Goal: Task Accomplishment & Management: Contribute content

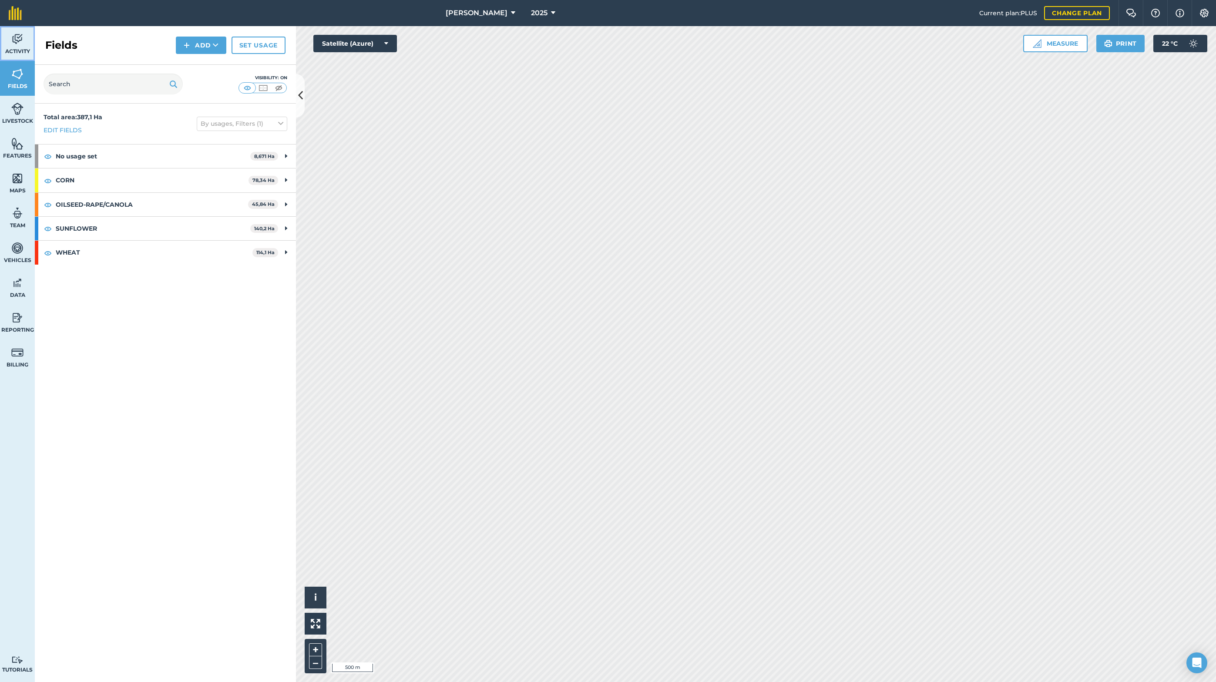
click at [10, 44] on link "Activity" at bounding box center [17, 43] width 35 height 35
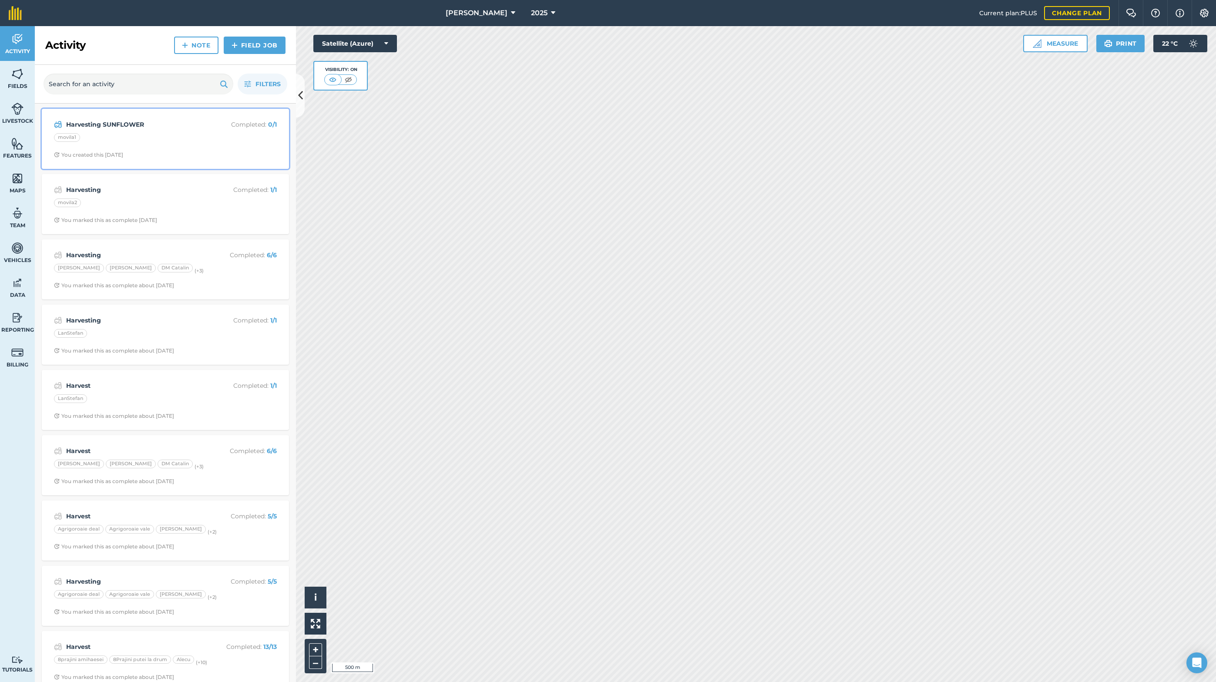
click at [169, 127] on strong "Harvesting SUNFLOWER" at bounding box center [135, 125] width 138 height 10
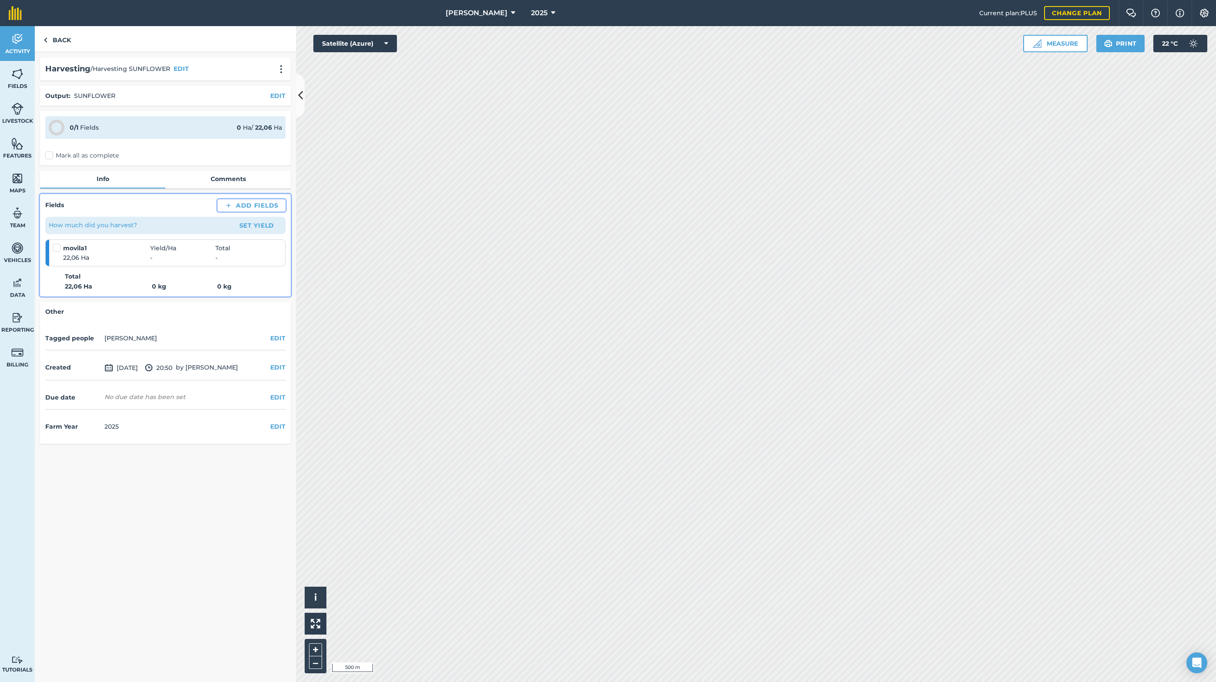
click at [256, 202] on button "Add Fields" at bounding box center [252, 205] width 68 height 12
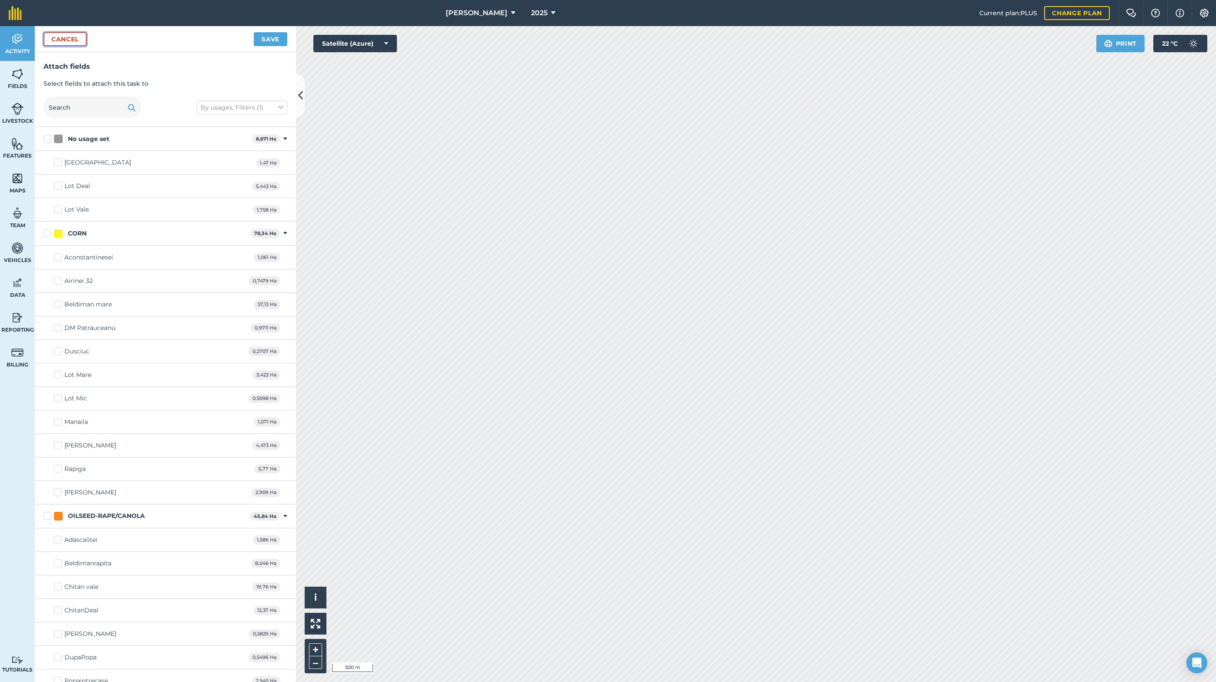
click at [53, 36] on button "Cancel" at bounding box center [65, 39] width 43 height 14
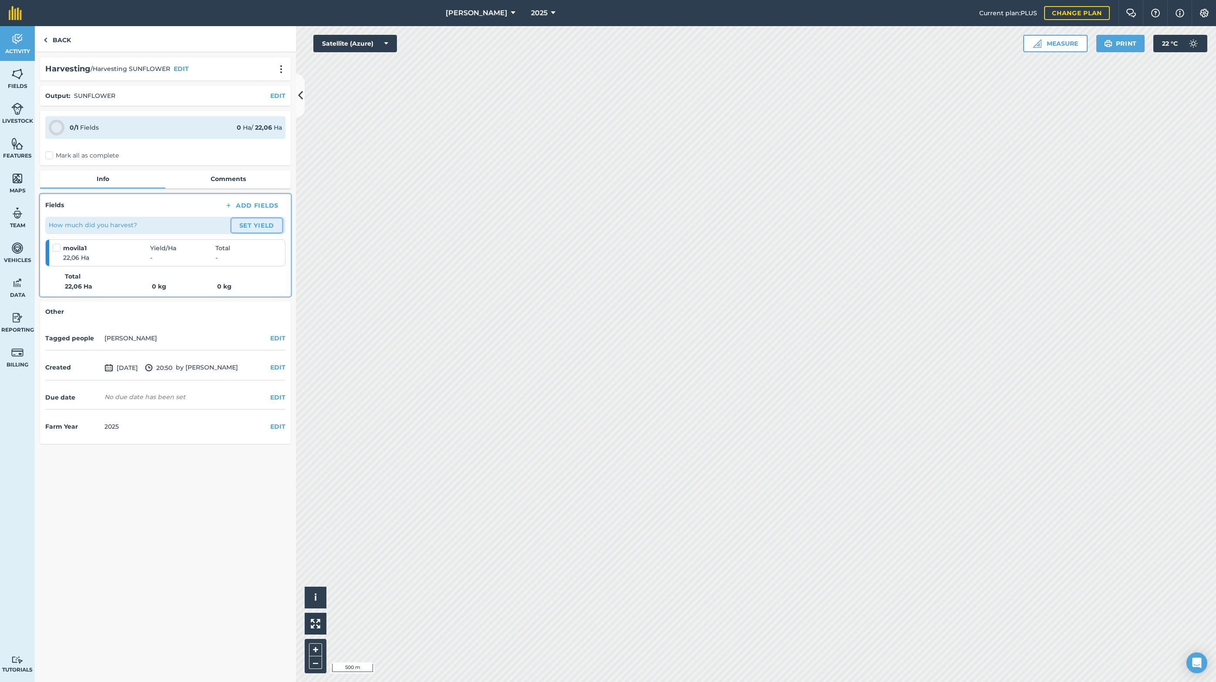
click at [259, 223] on button "Set Yield" at bounding box center [257, 226] width 50 height 14
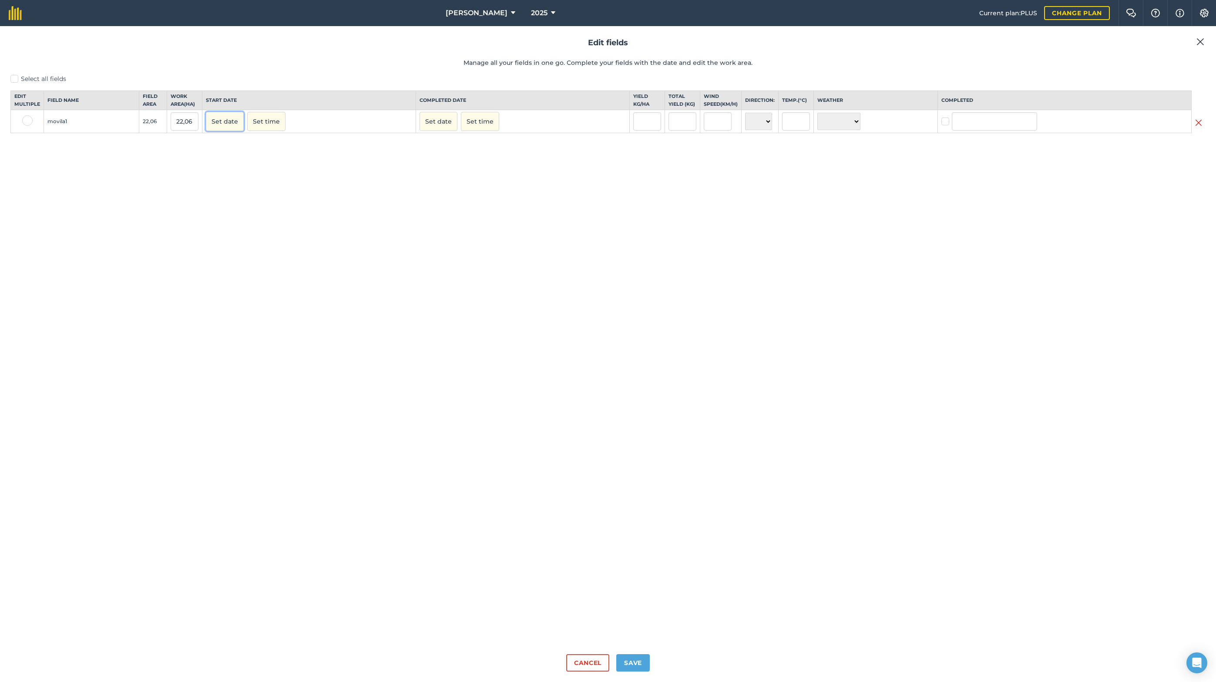
click at [216, 124] on button "Set date" at bounding box center [225, 121] width 38 height 19
click at [238, 182] on abbr "9" at bounding box center [236, 179] width 3 height 5
click at [637, 128] on input "text" at bounding box center [629, 121] width 28 height 18
type input "3.900"
type input "86.034"
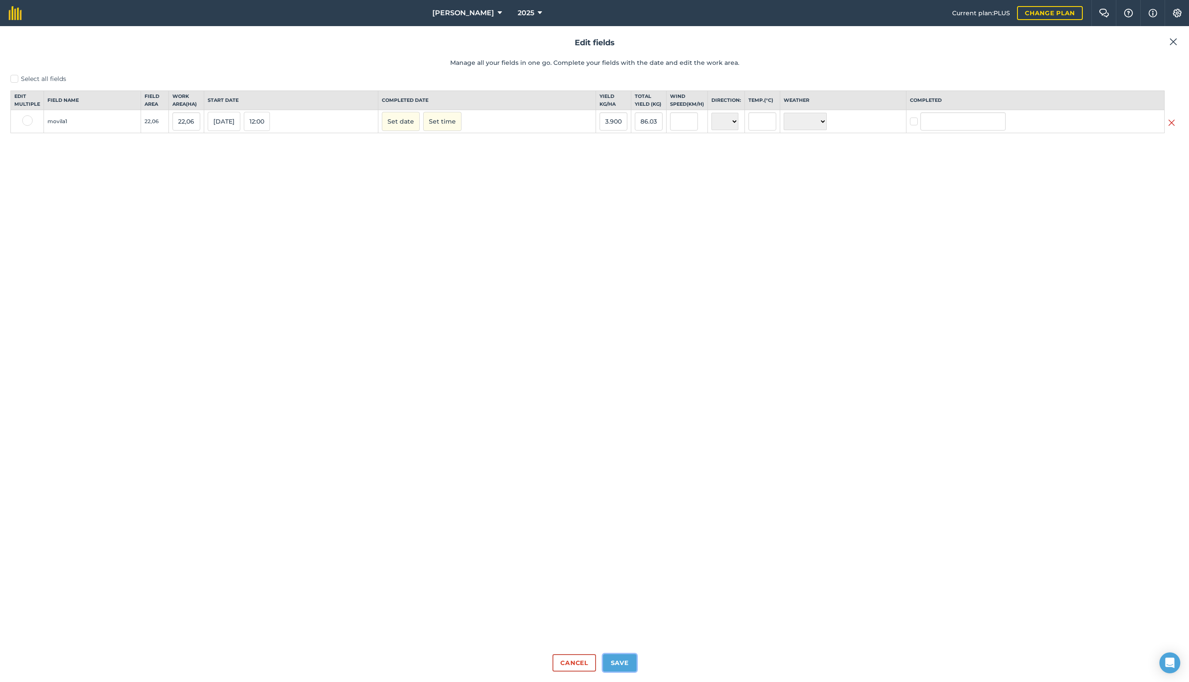
click at [620, 664] on button "Save" at bounding box center [620, 662] width 34 height 17
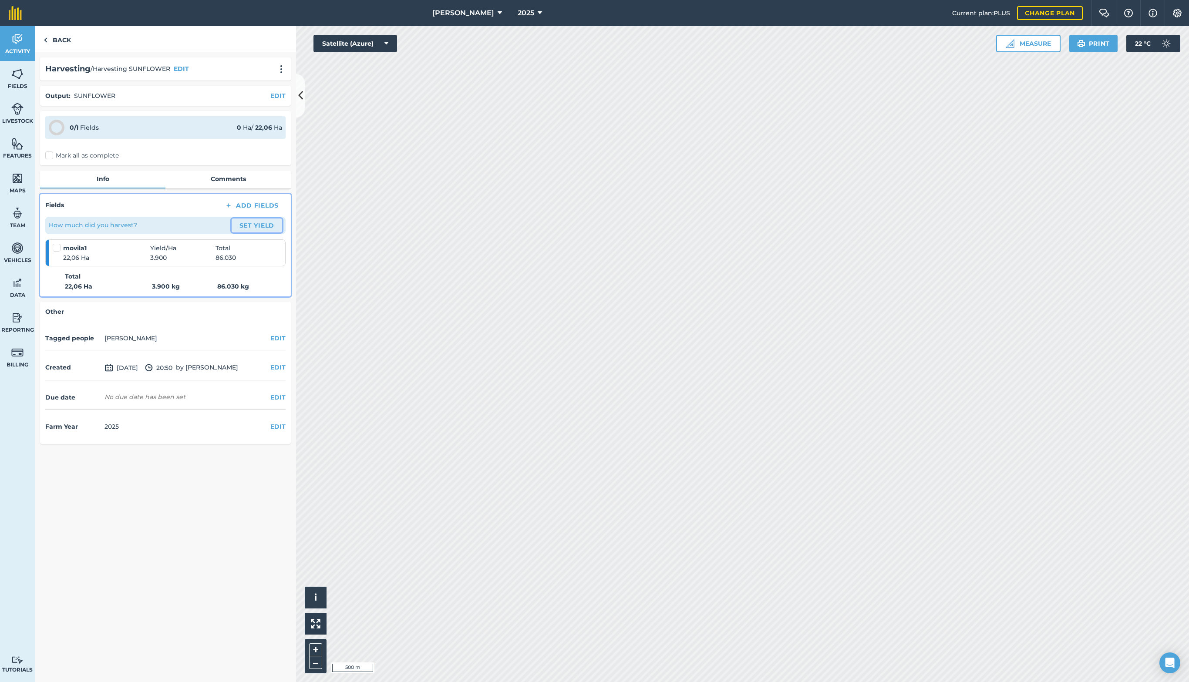
click at [260, 226] on button "Set Yield" at bounding box center [257, 226] width 50 height 14
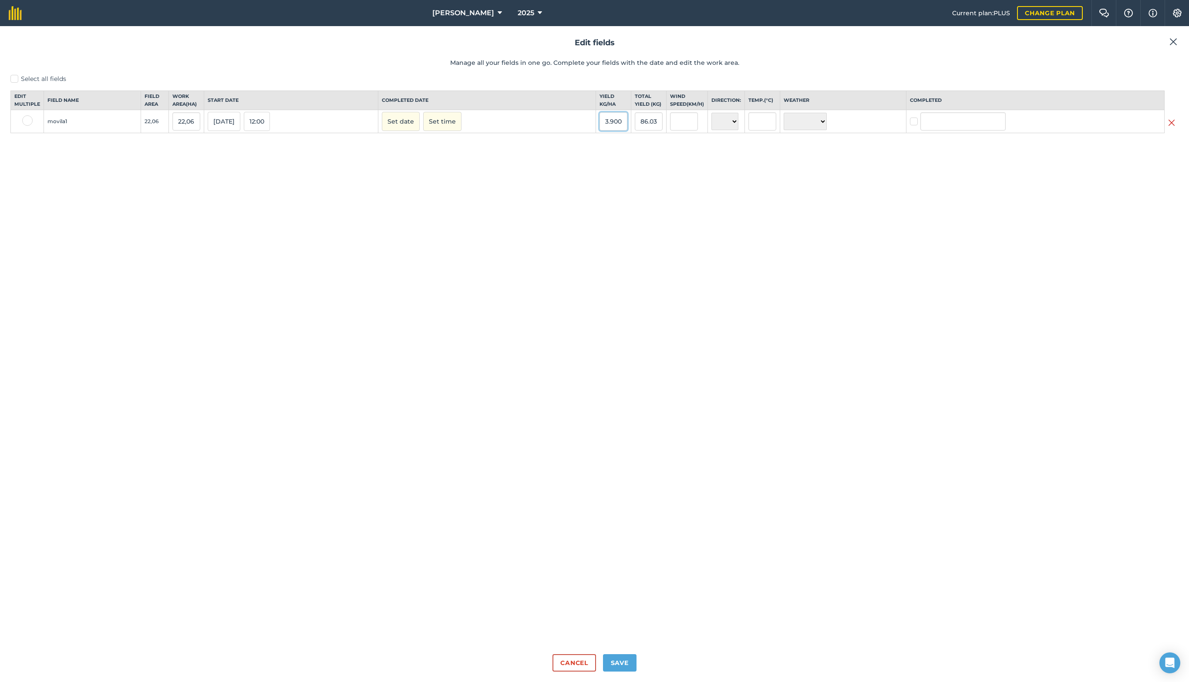
click at [627, 130] on input "3.900" at bounding box center [613, 121] width 28 height 18
type input "3.960"
type input "87.357,59999999999"
click at [623, 660] on button "Save" at bounding box center [620, 662] width 34 height 17
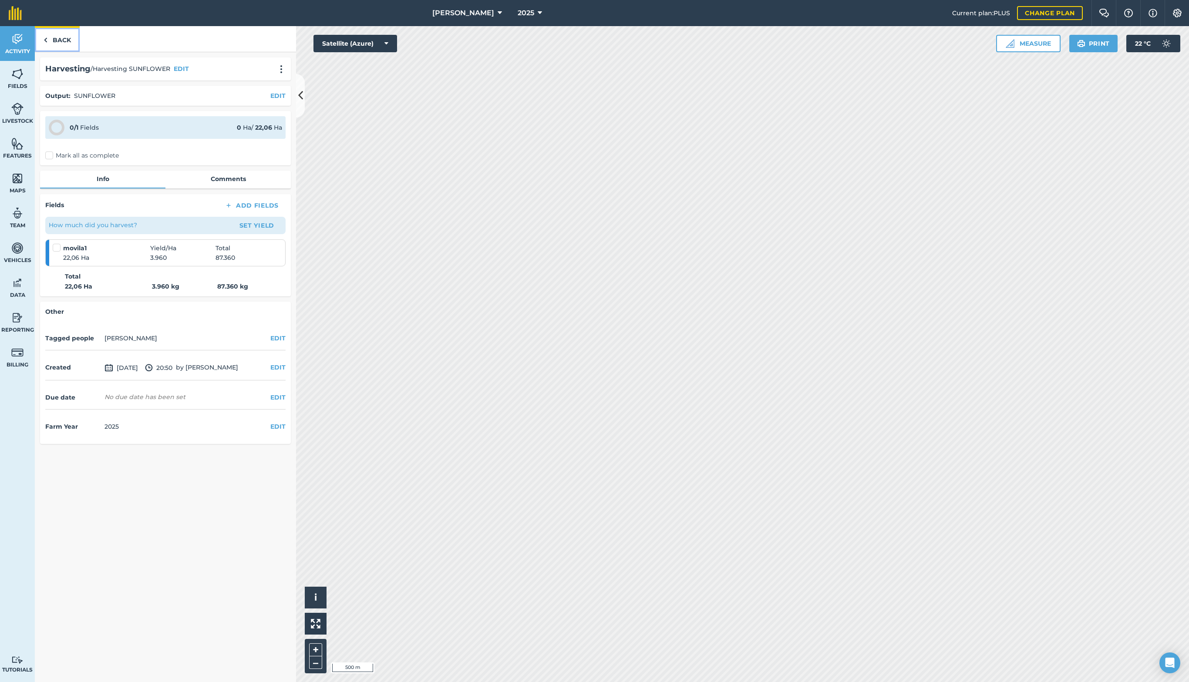
click at [63, 43] on link "Back" at bounding box center [57, 39] width 45 height 26
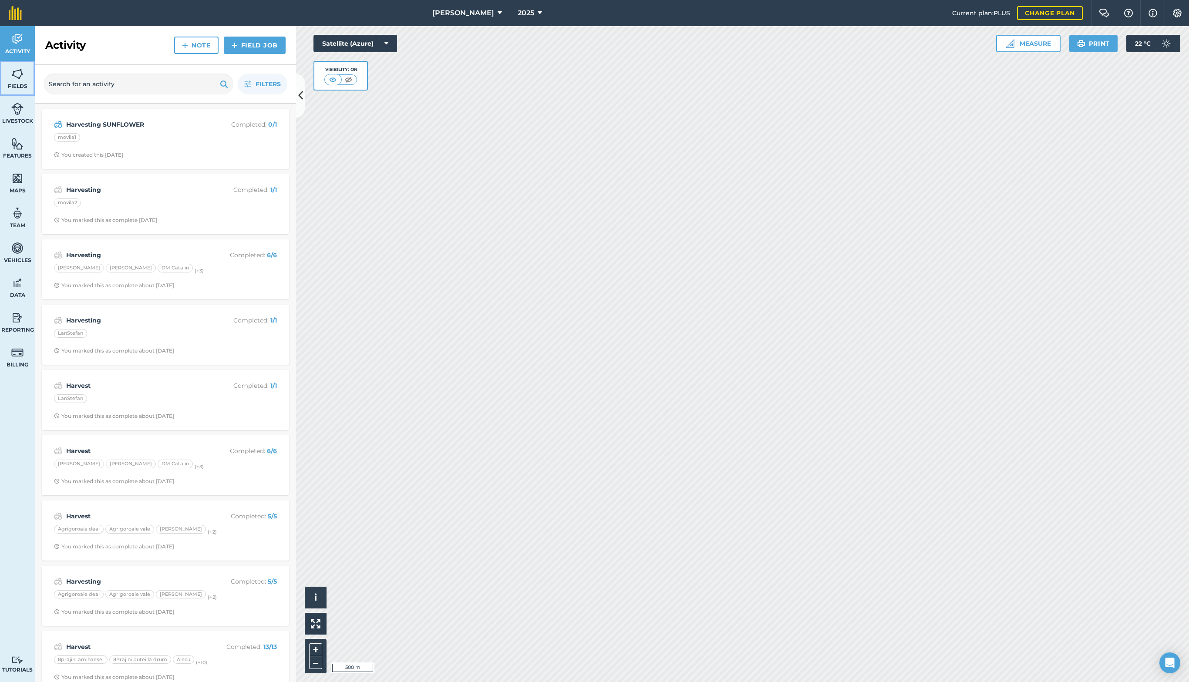
click at [22, 78] on img at bounding box center [17, 73] width 12 height 13
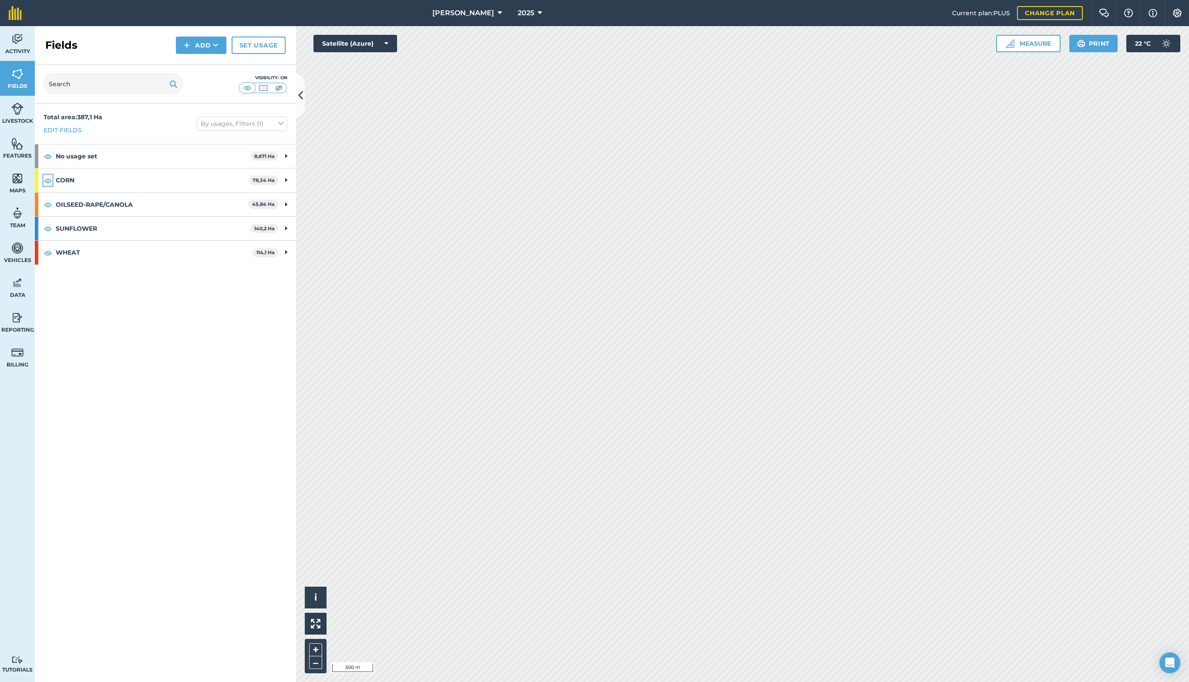
click at [51, 182] on img at bounding box center [48, 180] width 8 height 10
click at [49, 207] on img at bounding box center [48, 204] width 8 height 10
click at [53, 254] on div "WHEAT 114,1 Ha" at bounding box center [165, 253] width 261 height 24
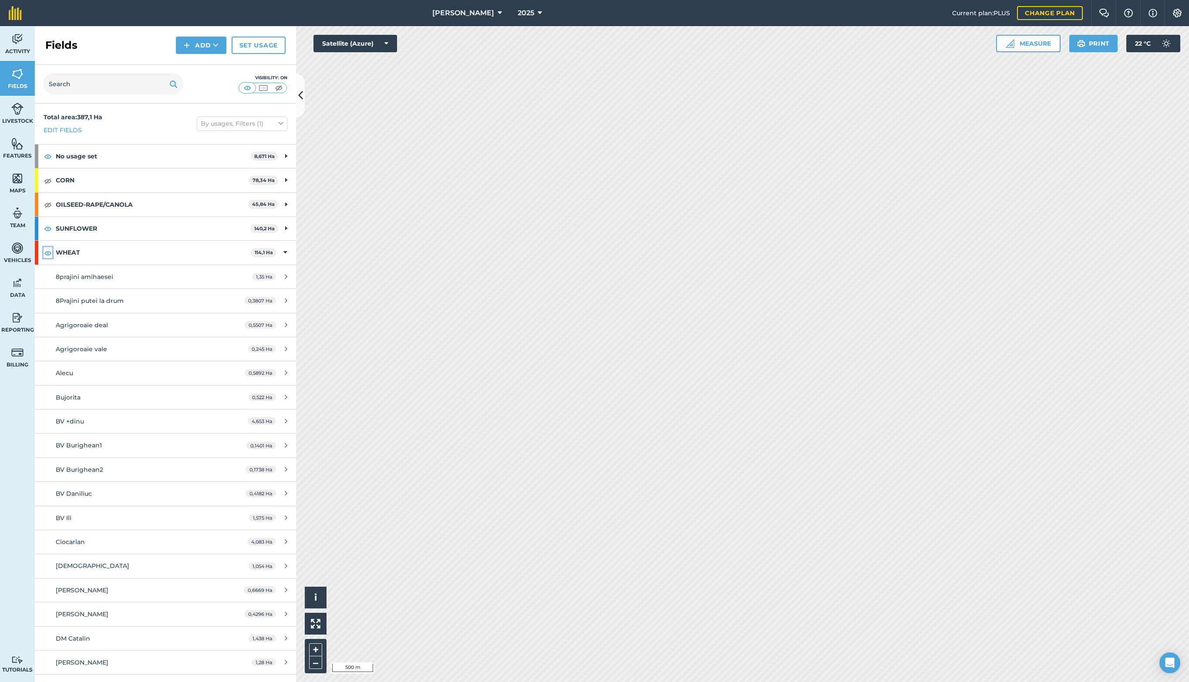
click at [50, 254] on img at bounding box center [48, 253] width 8 height 10
click at [288, 253] on div "WHEAT 114,1 Ha" at bounding box center [165, 253] width 261 height 24
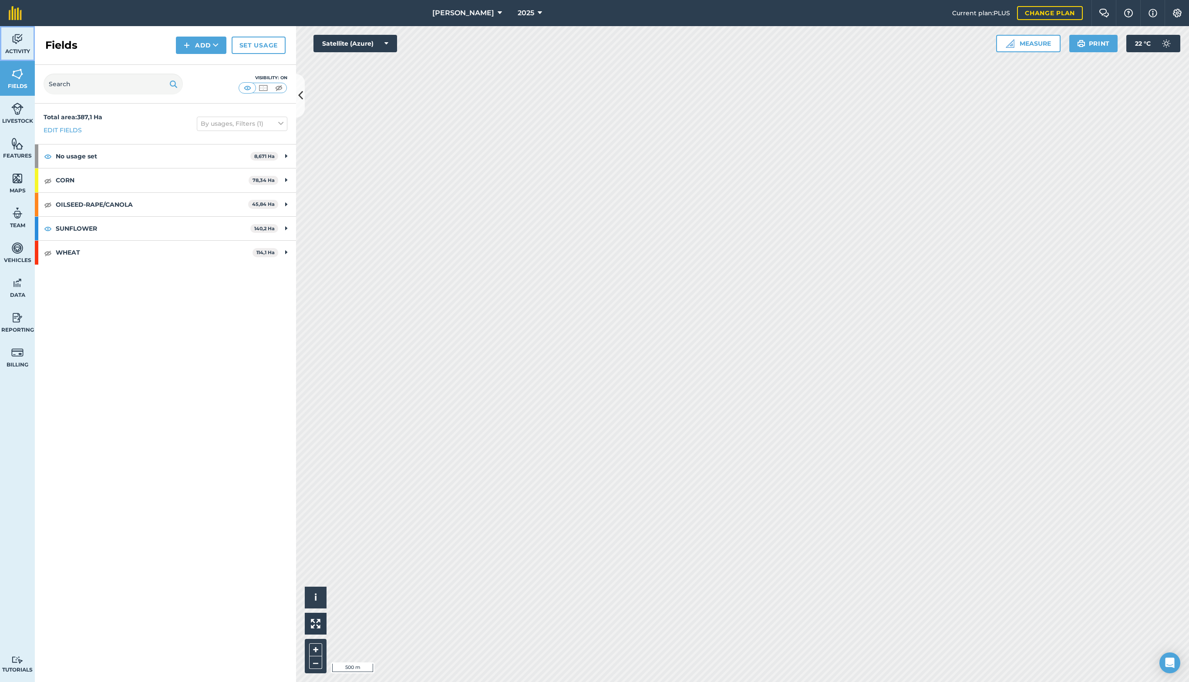
click at [16, 41] on img at bounding box center [17, 39] width 12 height 13
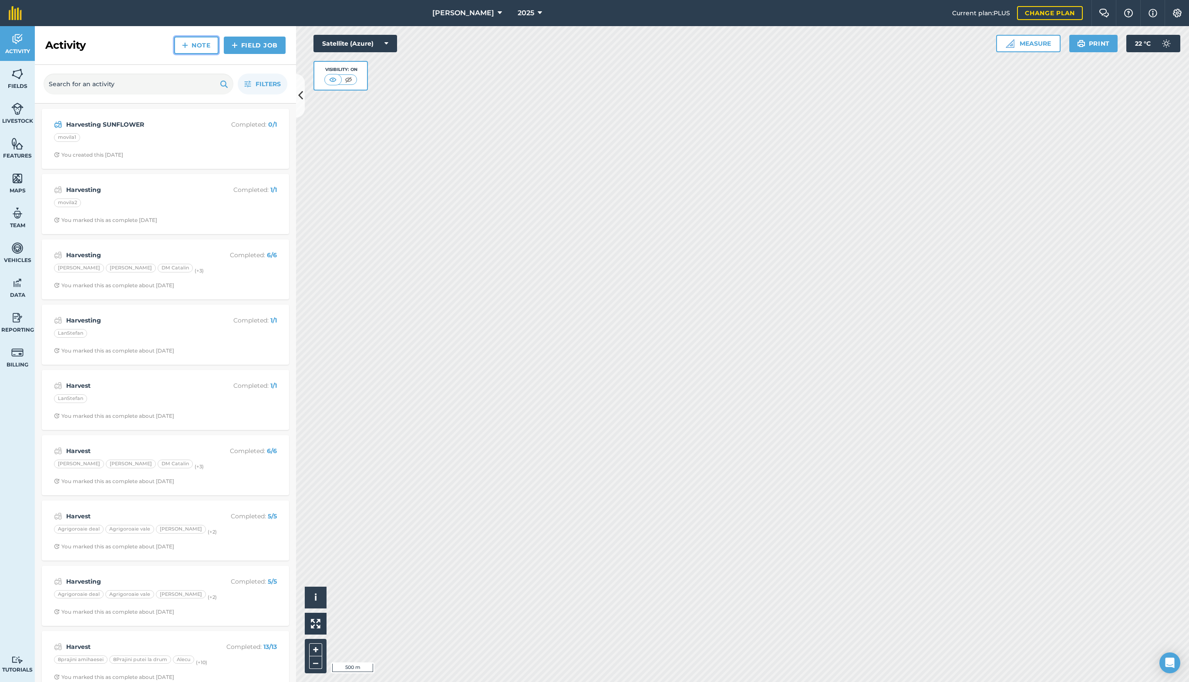
click at [192, 45] on link "Note" at bounding box center [196, 45] width 44 height 17
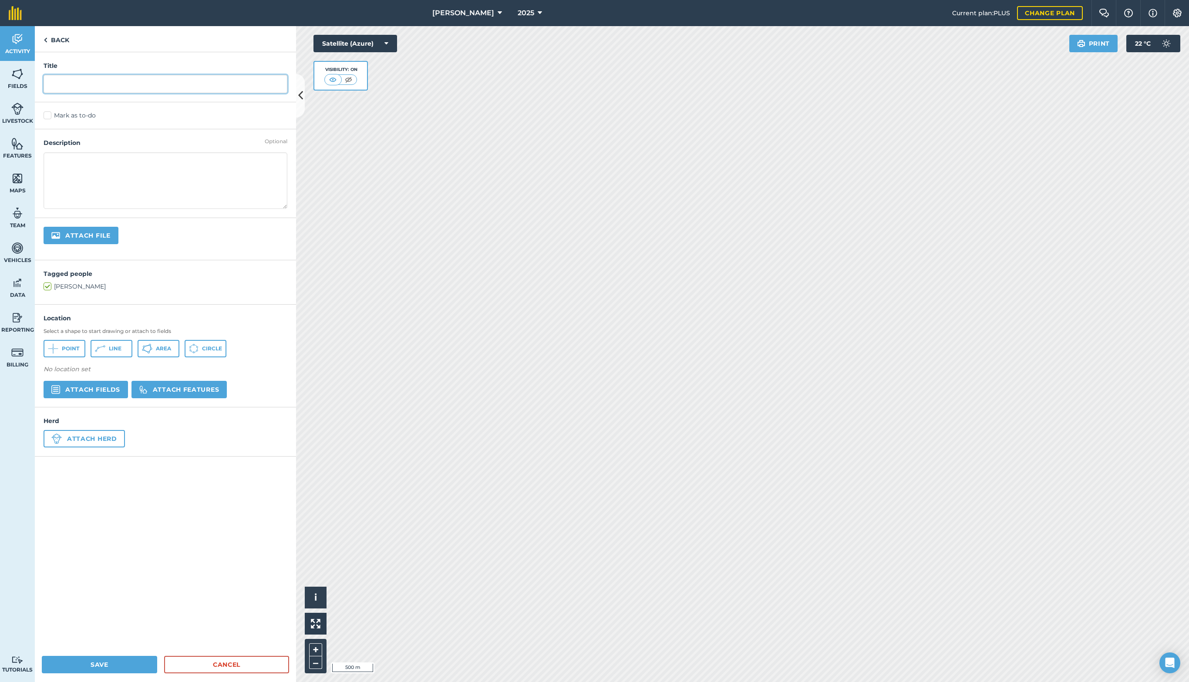
click at [84, 82] on input "text" at bounding box center [166, 84] width 244 height 18
type input "recoltat floare"
click at [104, 391] on button "Attach fields" at bounding box center [86, 389] width 84 height 17
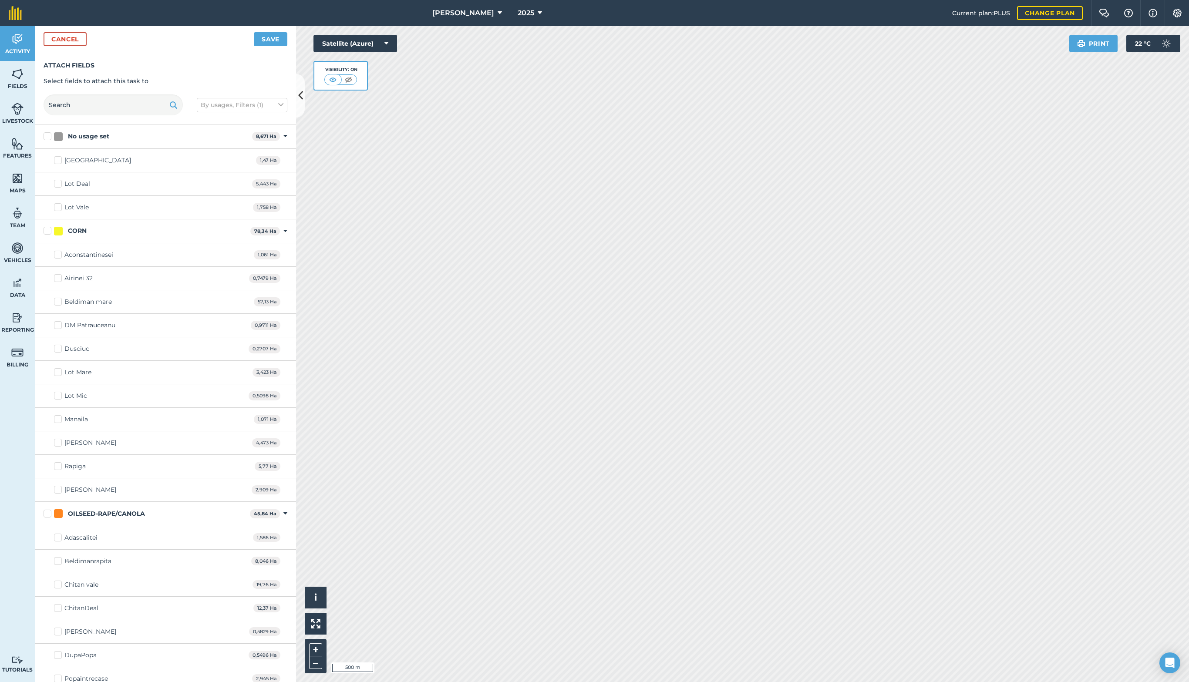
checkbox input "true"
click at [259, 40] on button "Save" at bounding box center [271, 39] width 34 height 14
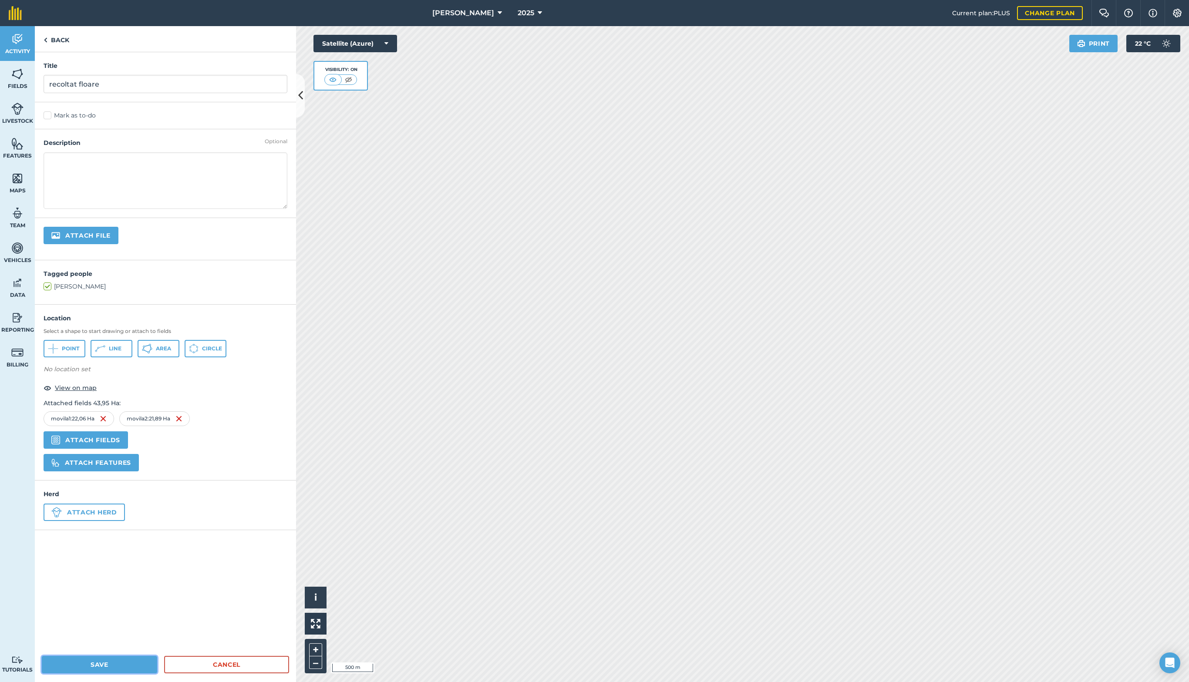
click at [94, 664] on button "Save" at bounding box center [99, 664] width 115 height 17
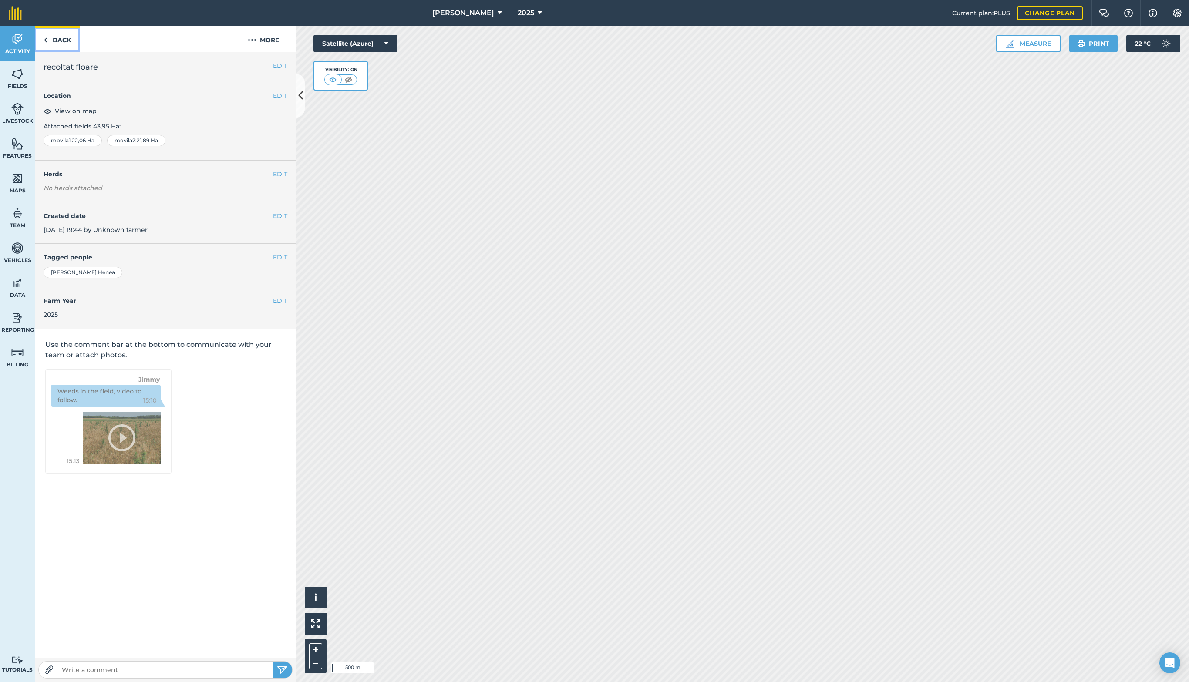
click at [49, 40] on link "Back" at bounding box center [57, 39] width 45 height 26
